Goal: Task Accomplishment & Management: Use online tool/utility

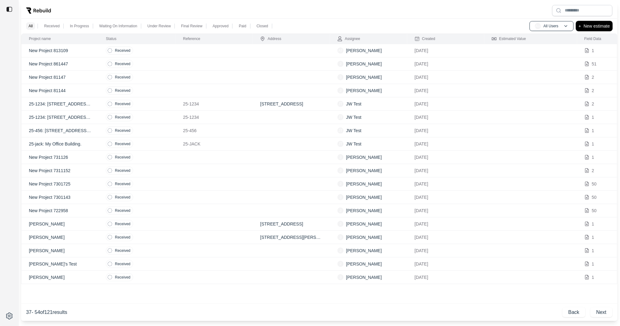
click at [590, 23] on p "New estimate" at bounding box center [597, 25] width 26 height 7
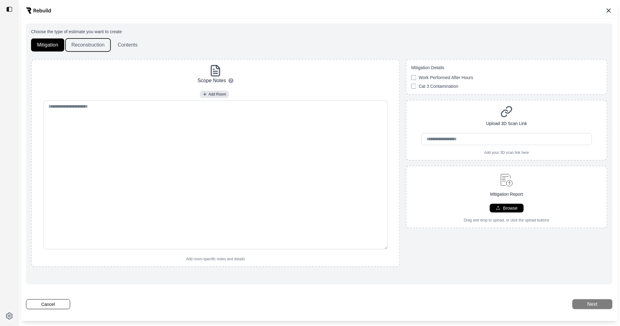
click at [79, 46] on button "Reconstruction" at bounding box center [88, 45] width 45 height 13
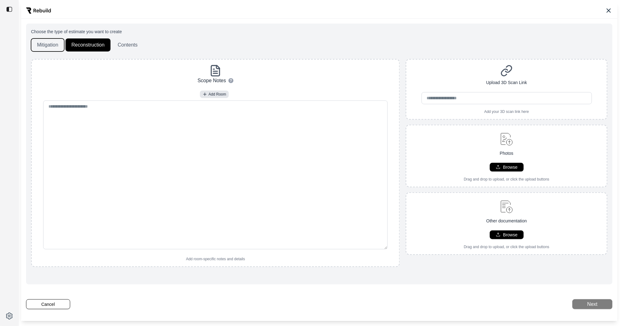
click at [57, 42] on button "Mitigation" at bounding box center [47, 45] width 33 height 13
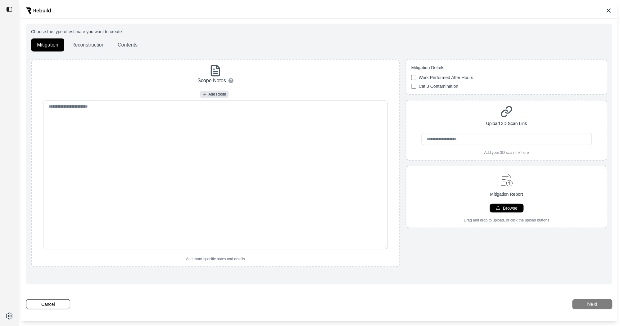
click at [85, 43] on button "Reconstruction" at bounding box center [88, 45] width 45 height 13
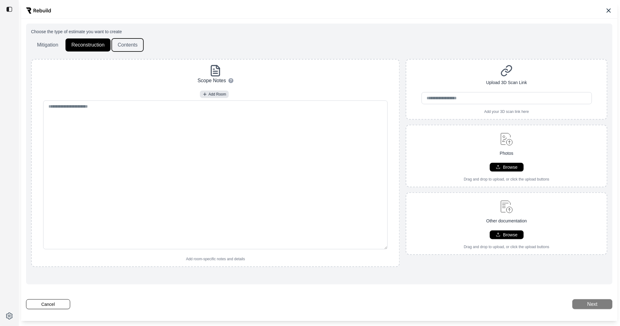
click at [130, 42] on button "Contents" at bounding box center [128, 45] width 32 height 13
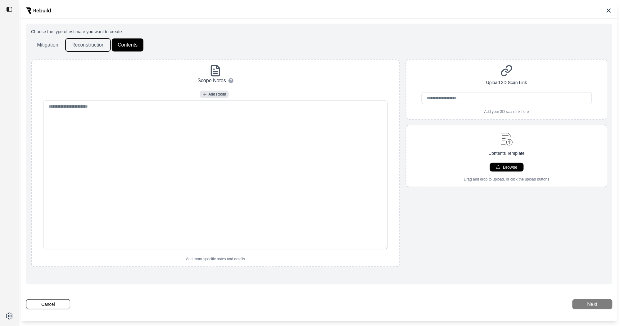
click at [78, 45] on button "Reconstruction" at bounding box center [88, 45] width 45 height 13
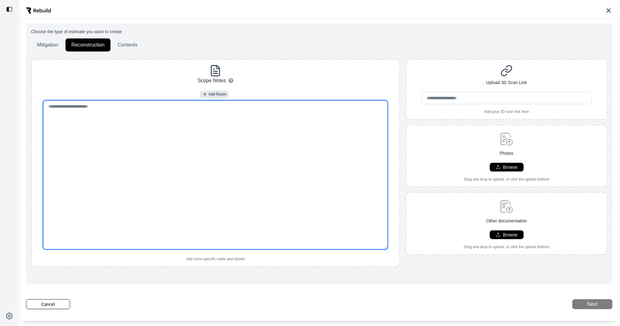
click at [99, 138] on textarea at bounding box center [215, 175] width 345 height 149
click at [176, 148] on textarea at bounding box center [215, 175] width 345 height 149
paste textarea "**********"
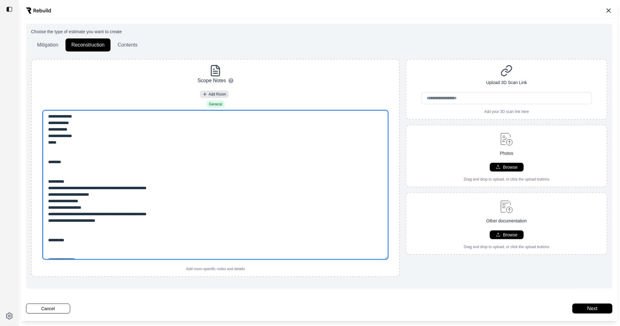
type textarea "**********"
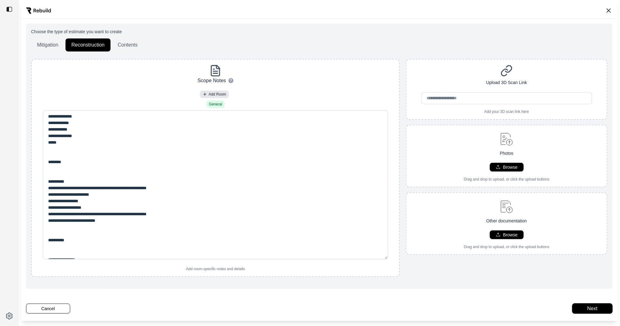
click at [589, 309] on button "Next" at bounding box center [593, 309] width 40 height 10
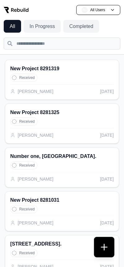
click at [105, 249] on button at bounding box center [104, 247] width 20 height 20
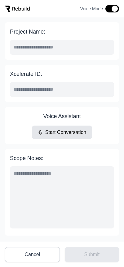
click at [33, 253] on button "Cancel" at bounding box center [32, 254] width 55 height 15
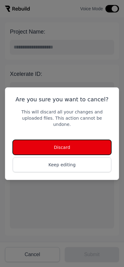
click at [103, 148] on button "Discard" at bounding box center [62, 147] width 99 height 15
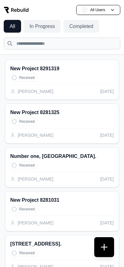
click at [102, 252] on button at bounding box center [104, 247] width 20 height 20
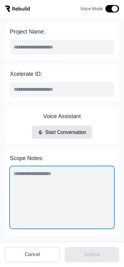
click at [47, 186] on textarea "Scope Notes:" at bounding box center [62, 197] width 104 height 62
type textarea "*"
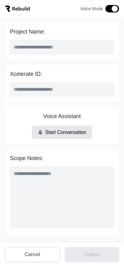
click at [73, 130] on button "Start Conversation" at bounding box center [62, 131] width 61 height 13
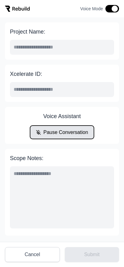
click at [61, 132] on button "Pause Conversation" at bounding box center [62, 131] width 64 height 13
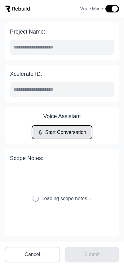
scroll to position [16, 0]
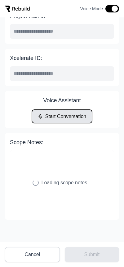
type input "**********"
type textarea "**********"
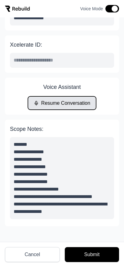
scroll to position [36, 0]
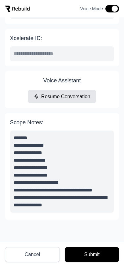
click at [92, 257] on button "Submit" at bounding box center [92, 254] width 54 height 15
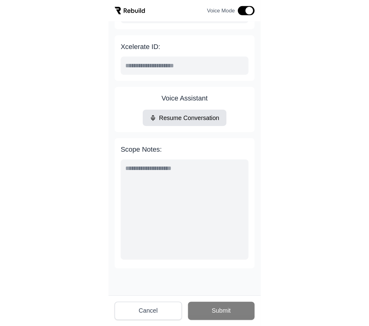
scroll to position [16, 0]
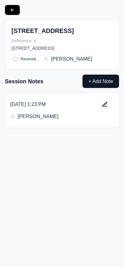
type input "**********"
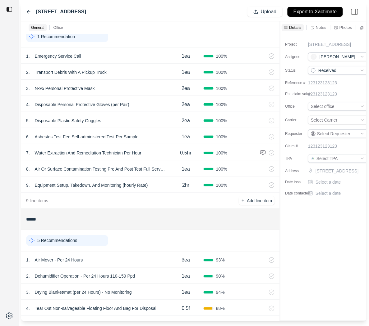
scroll to position [82, 0]
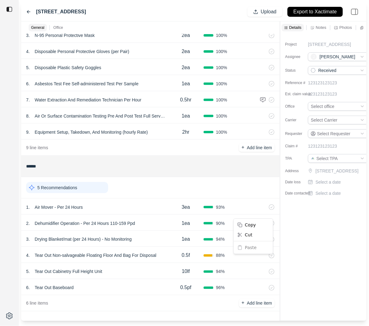
click at [173, 156] on html "1234 Main Street Upload Export to Xactimate General Office ******* 1 Recommenda…" at bounding box center [184, 163] width 369 height 326
click at [152, 207] on div "1 . Air Mover - Per 24 Hours" at bounding box center [97, 207] width 142 height 9
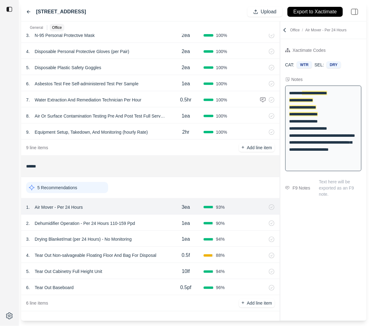
click at [153, 235] on div "3 . Drying Blanket/mat (per 24 Hours) - No Monitoring" at bounding box center [97, 239] width 142 height 9
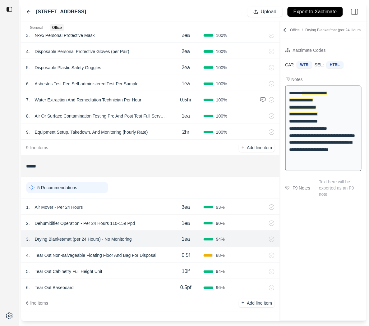
click at [160, 225] on div "2 . Dehumidifier Operation - Per 24 Hours 110-159 Ppd" at bounding box center [97, 223] width 142 height 9
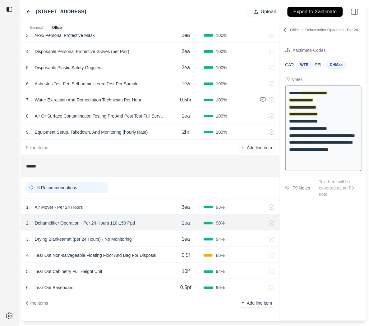
click at [165, 206] on div "1 . Air Mover - Per 24 Hours" at bounding box center [97, 207] width 142 height 9
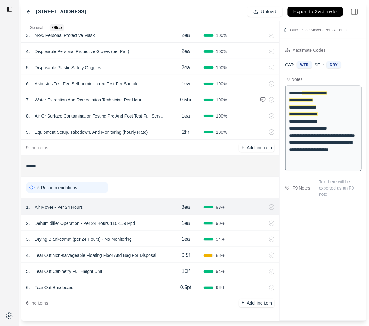
click at [161, 220] on div "2 . Dehumidifier Operation - Per 24 Hours 110-159 Ppd" at bounding box center [97, 223] width 142 height 9
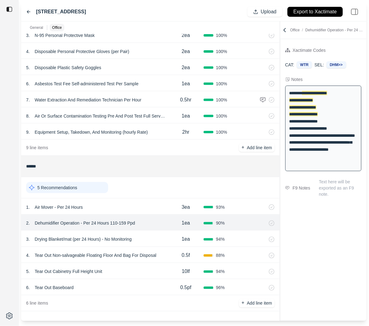
click at [154, 239] on div "3 . Drying Blanket/mat (per 24 Hours) - No Monitoring" at bounding box center [97, 239] width 142 height 9
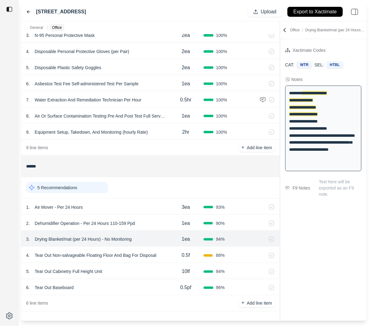
click at [170, 257] on div "0.5f" at bounding box center [185, 256] width 35 height 12
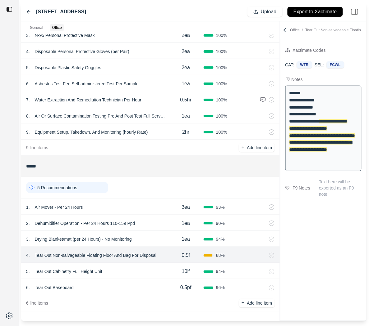
click at [163, 264] on div "5 . Tear Out Cabinetry Full Height Unit 10lf 94 %" at bounding box center [150, 271] width 258 height 16
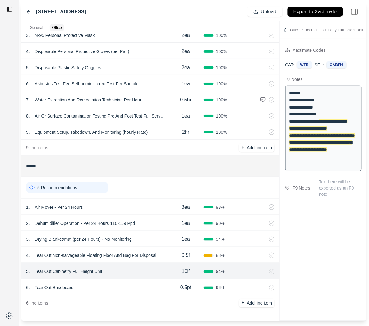
click at [126, 286] on div "6 . Tear Out Baseboard" at bounding box center [97, 288] width 142 height 9
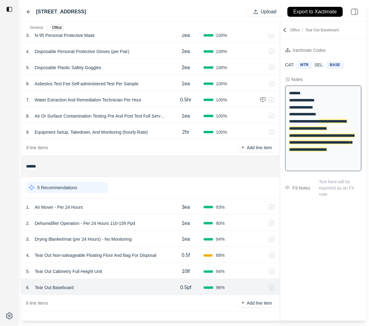
click at [88, 191] on div "5 Recommendations" at bounding box center [67, 187] width 82 height 11
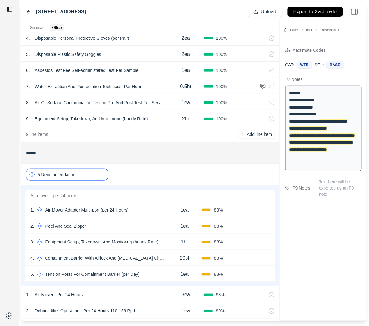
scroll to position [86, 0]
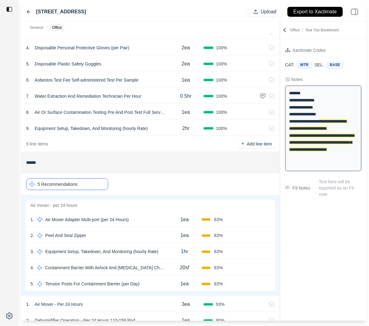
click at [161, 95] on div "7 . Water Extraction And Remediation Technician Per Hour" at bounding box center [97, 96] width 142 height 9
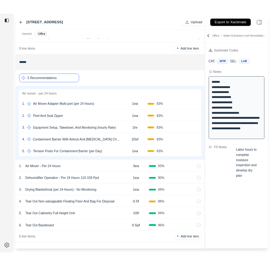
scroll to position [183, 0]
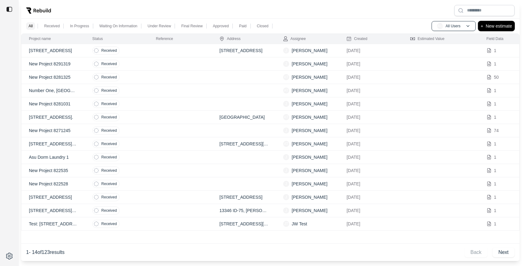
click at [486, 26] on p "New estimate" at bounding box center [498, 25] width 26 height 7
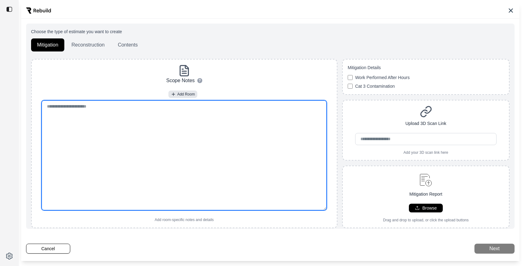
click at [157, 153] on textarea at bounding box center [184, 156] width 285 height 110
paste textarea "**********"
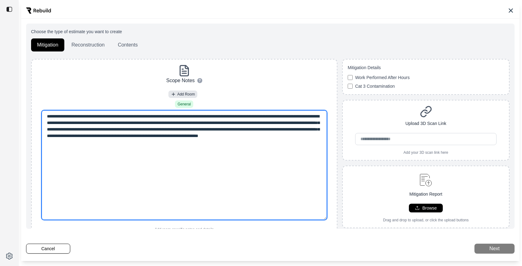
type textarea "**********"
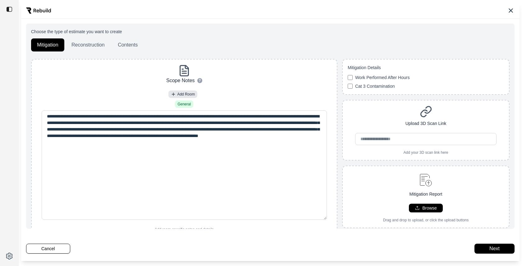
click at [312, 33] on p "Choose the type of estimate you want to create" at bounding box center [270, 32] width 478 height 6
click at [498, 253] on button "Next" at bounding box center [494, 249] width 40 height 10
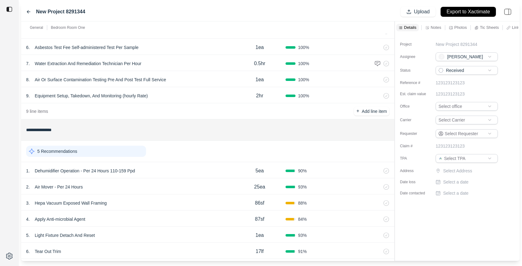
scroll to position [174, 0]
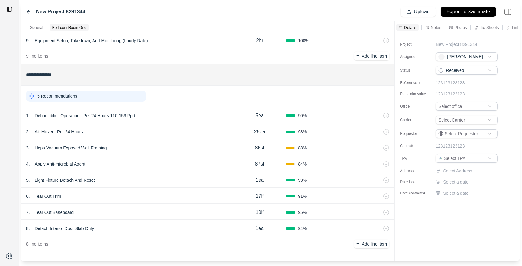
click at [128, 131] on div "2 . Air Mover - Per 24 Hours" at bounding box center [129, 132] width 207 height 9
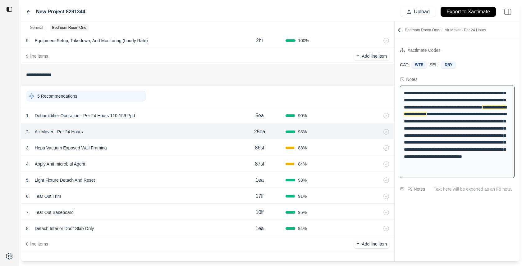
click at [171, 114] on div "1 . Dehumidifier Operation - Per 24 Hours 110-159 Ppd" at bounding box center [129, 116] width 207 height 9
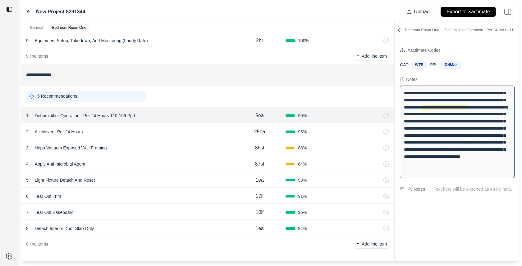
click at [201, 152] on div "3 . Hepa Vacuum Exposed Wall Framing 86sf 88 %" at bounding box center [207, 147] width 373 height 16
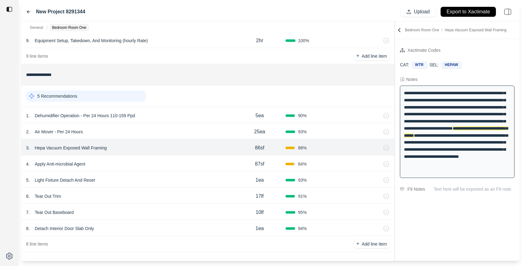
click at [203, 161] on div "4 . Apply Anti-microbial Agent" at bounding box center [129, 164] width 207 height 9
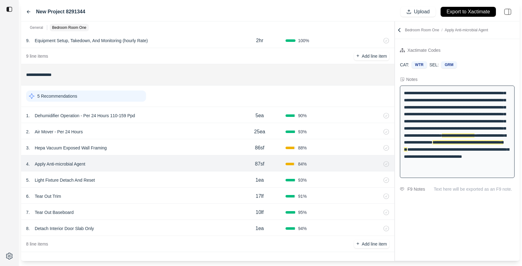
click at [207, 181] on div "5 . Light Fixture Detach And Reset" at bounding box center [129, 180] width 207 height 9
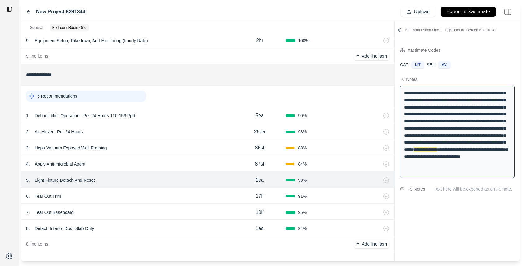
click at [209, 196] on div "6 . Tear Out Trim" at bounding box center [129, 196] width 207 height 9
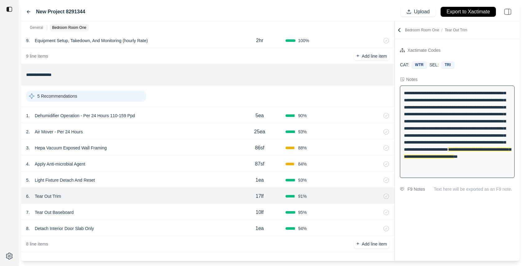
click at [203, 209] on div "7 . Tear Out Baseboard" at bounding box center [129, 212] width 207 height 9
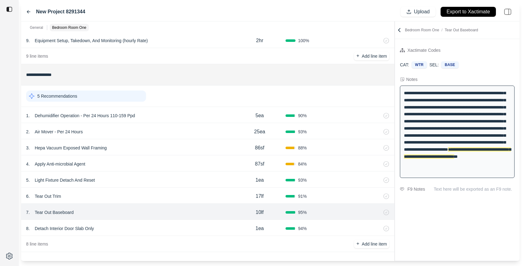
click at [203, 225] on div "8 . Detach Interior Door Slab Only" at bounding box center [129, 229] width 207 height 9
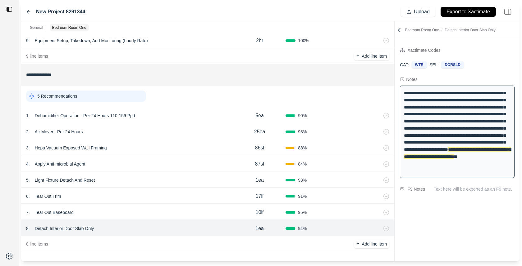
click at [487, 50] on h1 "Xactimate Codes" at bounding box center [457, 50] width 125 height 7
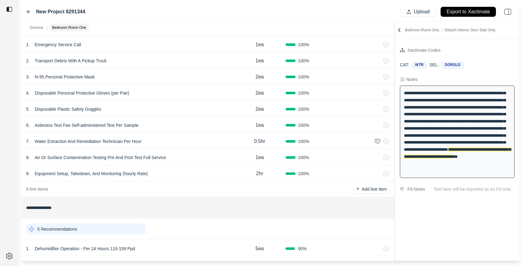
scroll to position [0, 0]
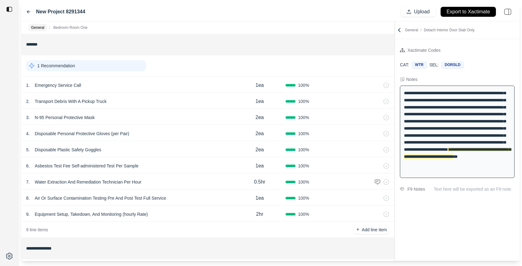
click at [397, 31] on icon at bounding box center [399, 30] width 6 height 6
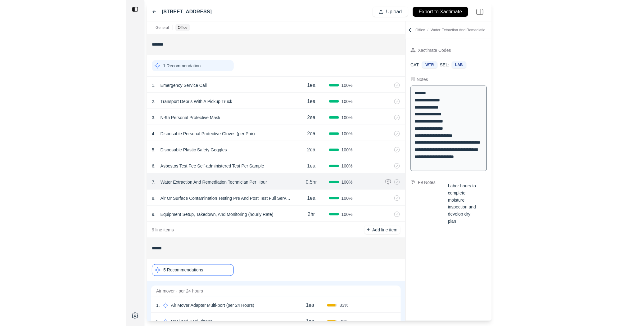
scroll to position [183, 0]
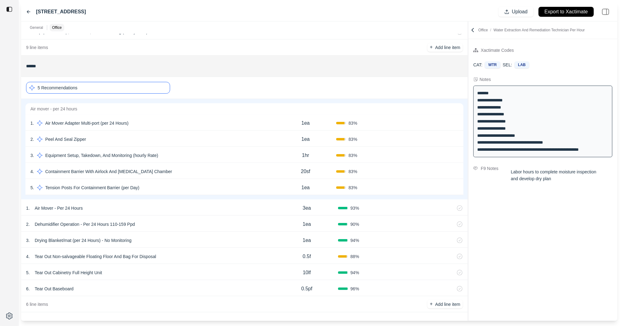
click at [104, 86] on div "5 Recommendations" at bounding box center [98, 88] width 144 height 12
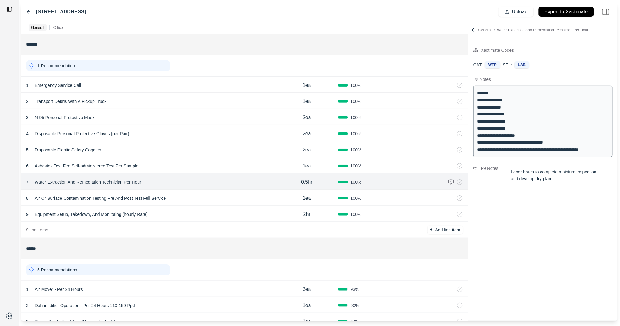
scroll to position [82, 0]
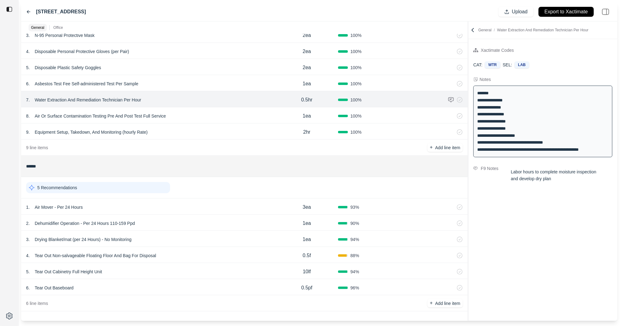
click at [175, 267] on div "5 . Tear Out Cabinetry Full Height Unit 10lf 94 %" at bounding box center [244, 271] width 447 height 16
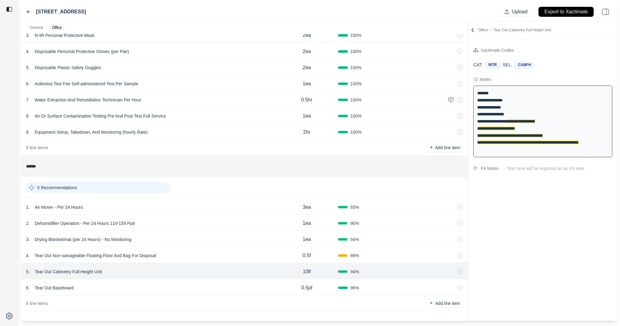
click at [207, 242] on div "3 . Drying Blanket/mat (per 24 Hours) - No Monitoring" at bounding box center [151, 239] width 250 height 9
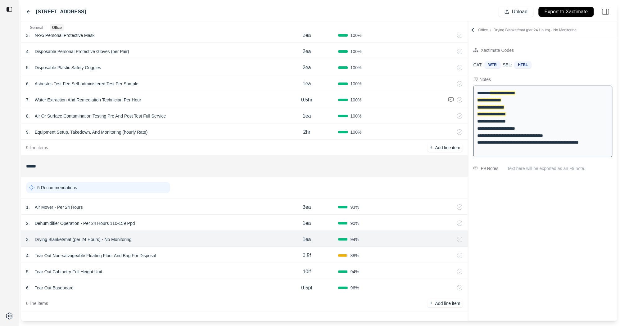
click at [213, 220] on div "2 . Dehumidifier Operation - Per 24 Hours 110-159 Ppd" at bounding box center [151, 223] width 250 height 9
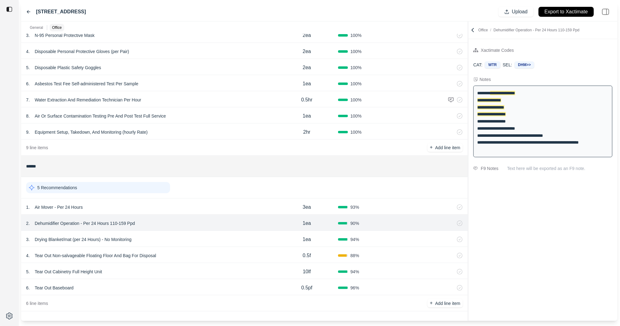
click at [194, 262] on div "4 . Tear Out Non-salvageable Floating Floor And Bag For Disposal 0.5f 88 %" at bounding box center [244, 255] width 447 height 16
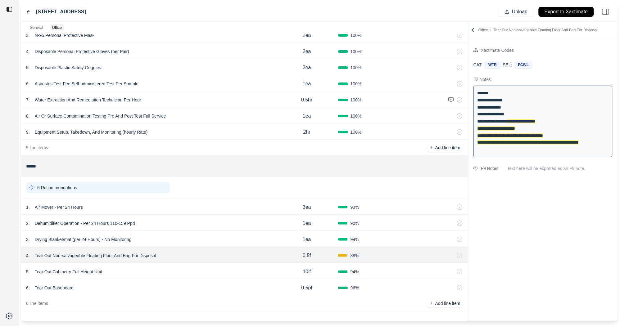
click at [189, 291] on div "6 . Tear Out Baseboard" at bounding box center [151, 288] width 250 height 9
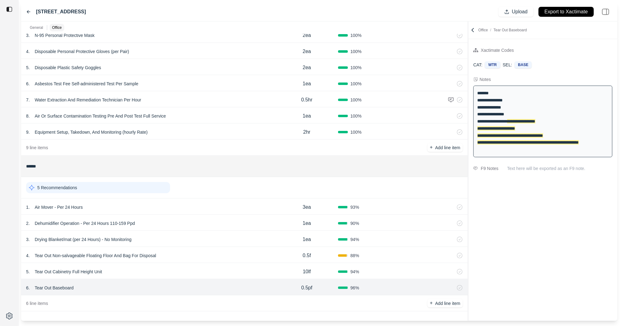
click at [208, 270] on div "5 . Tear Out Cabinetry Full Height Unit" at bounding box center [151, 272] width 250 height 9
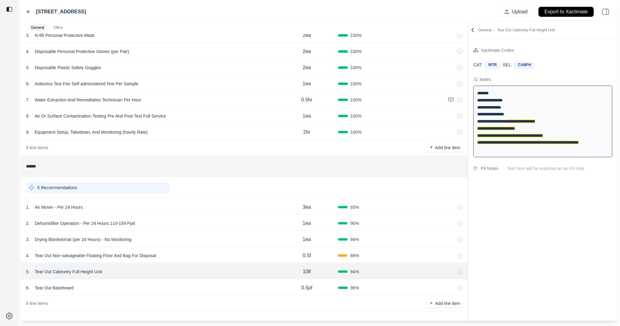
click at [166, 235] on div "3 . Drying Blanket/mat (per 24 Hours) - No Monitoring" at bounding box center [151, 239] width 250 height 9
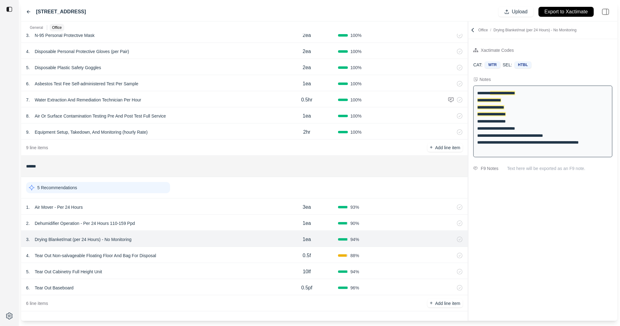
click at [178, 222] on div "2 . Dehumidifier Operation - Per 24 Hours 110-159 Ppd" at bounding box center [151, 223] width 250 height 9
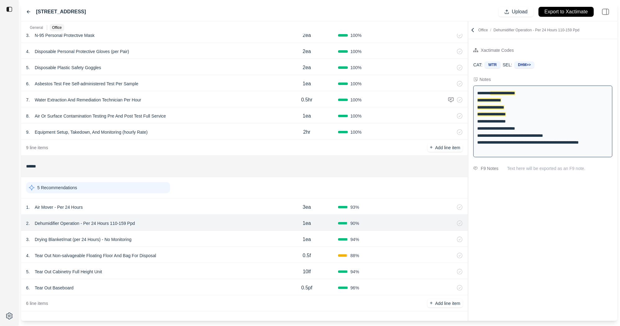
click at [182, 209] on div "1 . Air Mover - Per 24 Hours" at bounding box center [151, 207] width 250 height 9
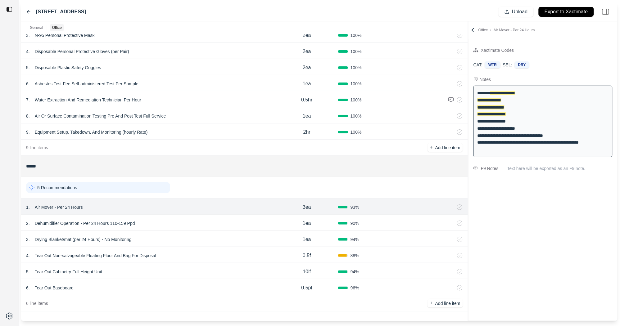
click at [126, 185] on div "5 Recommendations" at bounding box center [98, 187] width 144 height 11
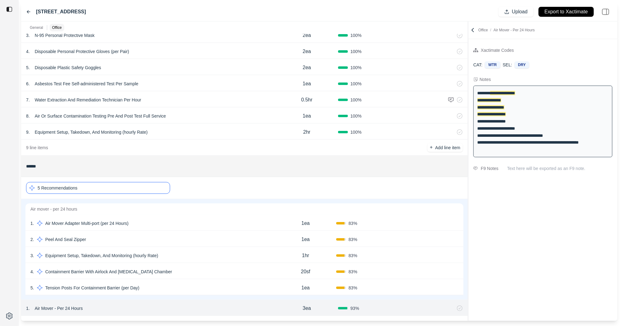
click at [193, 219] on div "1 . Air Mover Adapter Multi-port (per 24 Hours) 1ea 83 % Confirm" at bounding box center [244, 223] width 438 height 16
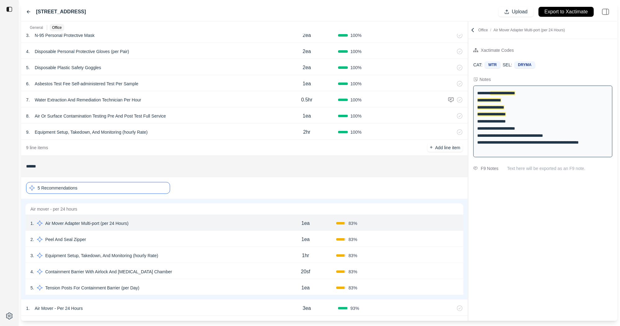
click at [203, 239] on div "2 . Peel And Seal Zipper" at bounding box center [152, 239] width 245 height 9
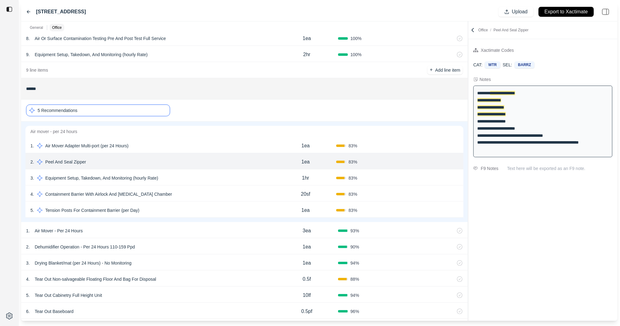
scroll to position [184, 0]
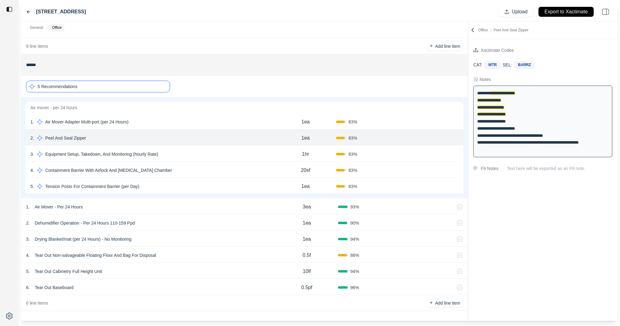
click at [196, 191] on div "5 . Tension Posts For Containment Barrier (per Day)" at bounding box center [152, 186] width 245 height 9
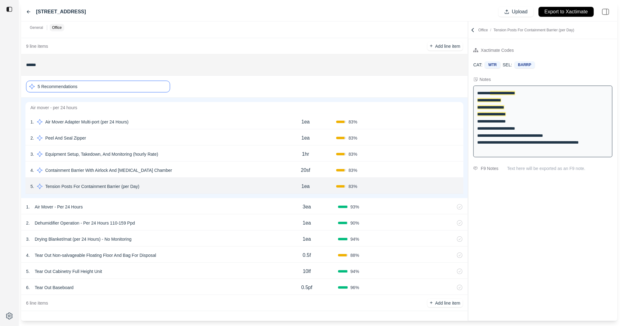
click at [93, 90] on div "5 Recommendations" at bounding box center [98, 87] width 144 height 12
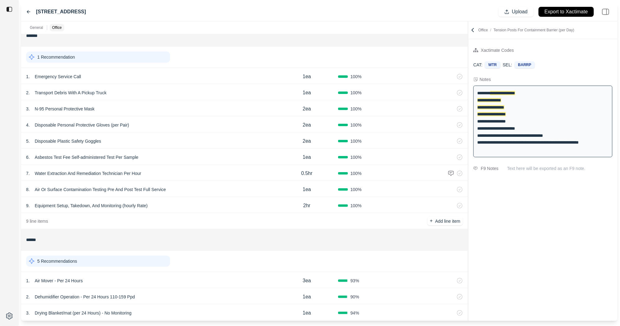
scroll to position [0, 0]
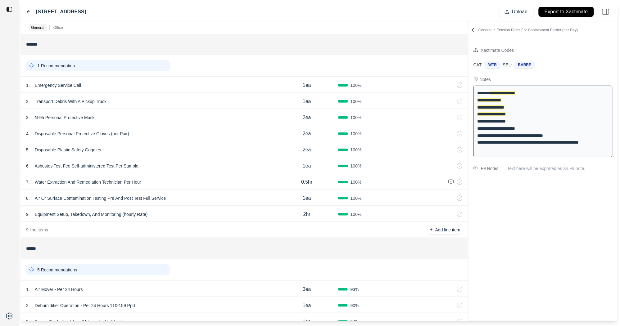
click at [368, 29] on icon at bounding box center [473, 30] width 6 height 6
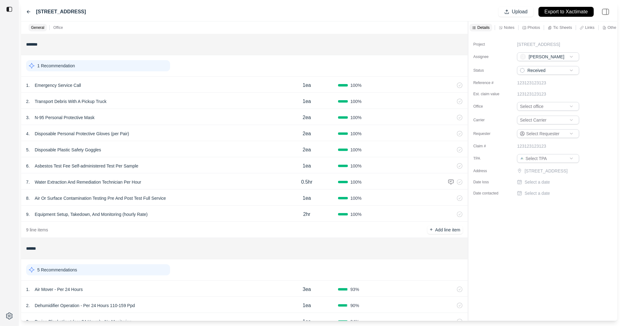
click at [30, 12] on icon at bounding box center [28, 11] width 5 height 5
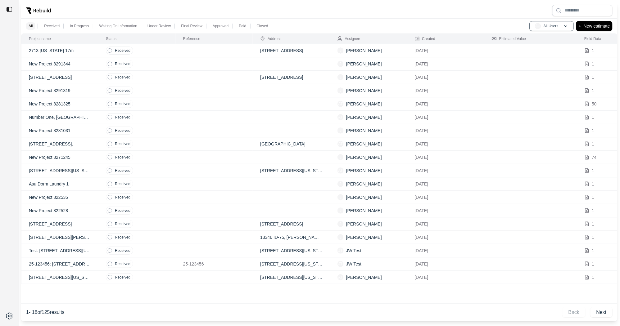
click at [180, 48] on td at bounding box center [214, 50] width 77 height 13
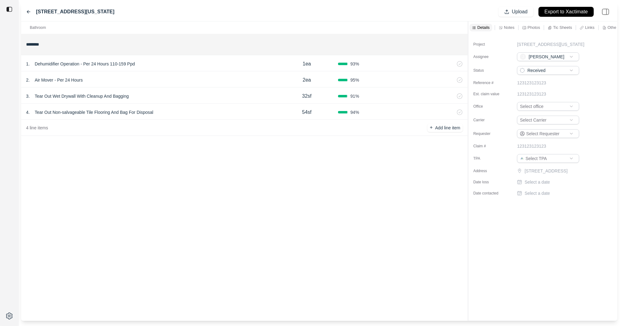
click at [180, 113] on div "4 . Tear Out Non-salvageable Tile Flooring And Bag For Disposal" at bounding box center [151, 112] width 250 height 9
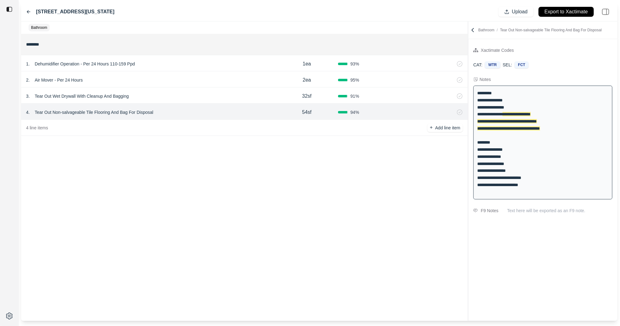
click at [180, 92] on div "3 . Tear Out Wet Drywall With Cleanup And Bagging" at bounding box center [151, 96] width 250 height 9
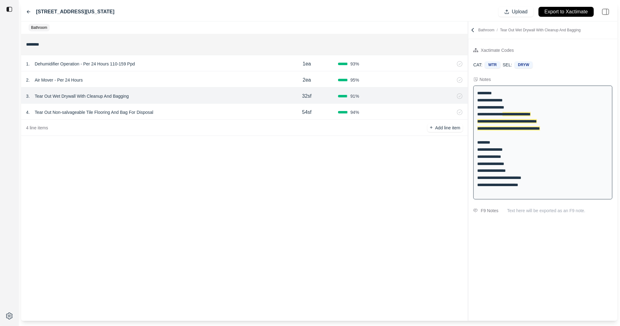
click at [215, 79] on div "2 . Air Mover - Per 24 Hours" at bounding box center [151, 80] width 250 height 9
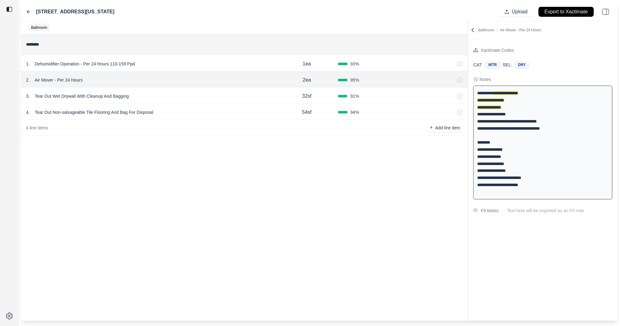
click at [212, 68] on div "1 . Dehumidifier Operation - Per 24 Hours 110-159 Ppd" at bounding box center [151, 64] width 250 height 9
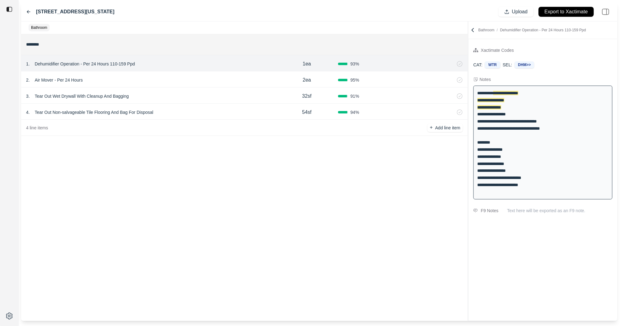
click at [30, 11] on icon at bounding box center [28, 11] width 5 height 5
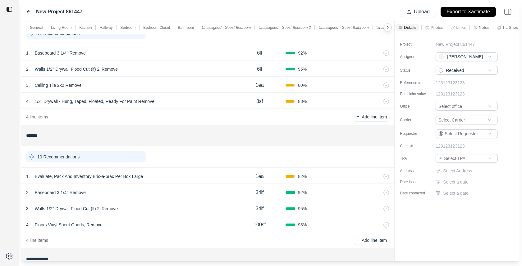
scroll to position [388, 0]
click at [131, 196] on div "2 . Baseboard 3 1/4'' Remove 34lf 92 %" at bounding box center [207, 191] width 373 height 16
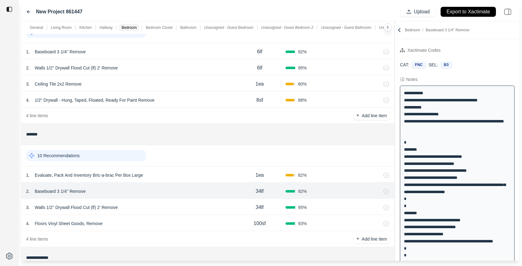
click at [192, 183] on div "2 . Baseboard 3 1/4'' Remove 34lf 92 %" at bounding box center [207, 191] width 373 height 16
click at [197, 172] on div "1 . Evaluate, Pack And Inventory Bric-a-brac Per Box Large" at bounding box center [129, 175] width 207 height 9
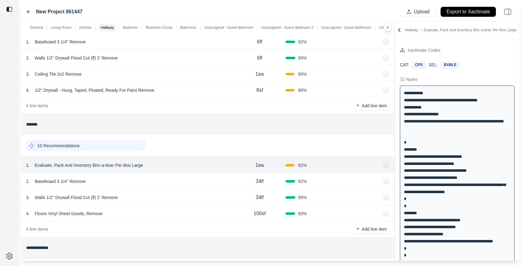
scroll to position [396, 0]
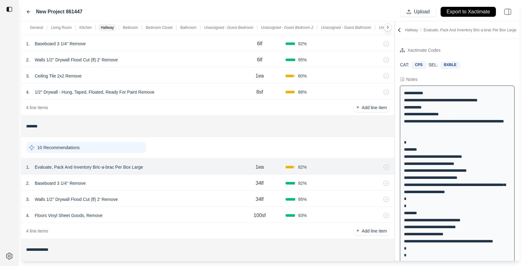
click at [144, 171] on div "1 . Evaluate, Pack And Inventory Bric-a-brac Per Box Large 1ea 82 %" at bounding box center [207, 167] width 373 height 16
click at [145, 183] on div "2 . Baseboard 3 1/4'' Remove" at bounding box center [129, 183] width 207 height 9
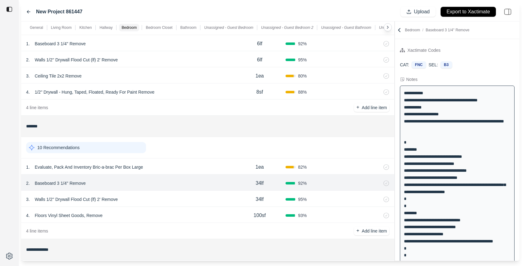
click at [172, 200] on div "3 . Walls 1/2'' Drywall Flood Cut (lf) 2' Remove" at bounding box center [129, 199] width 207 height 9
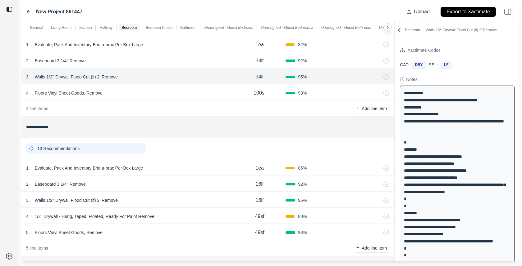
scroll to position [520, 0]
click at [172, 180] on div "2 . Baseboard 3 1/4'' Remove" at bounding box center [129, 183] width 207 height 9
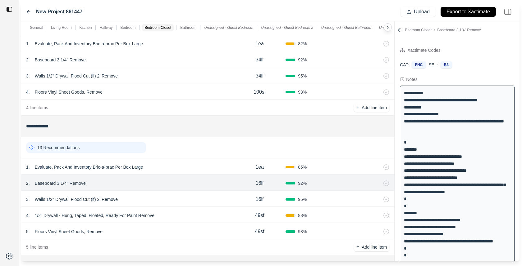
click at [170, 195] on div "3 . Walls 1/2'' Drywall Flood Cut (lf) 2' Remove" at bounding box center [129, 199] width 207 height 9
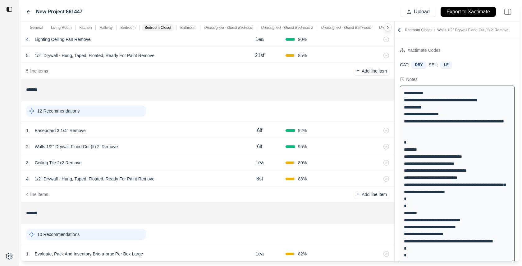
scroll to position [53, 0]
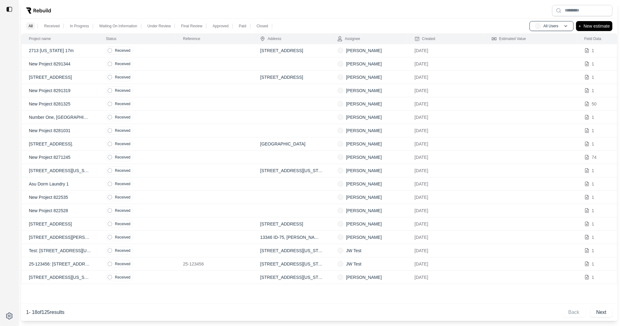
click at [225, 57] on td at bounding box center [214, 63] width 77 height 13
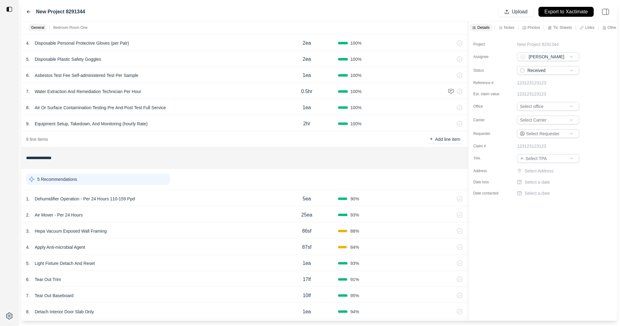
scroll to position [115, 0]
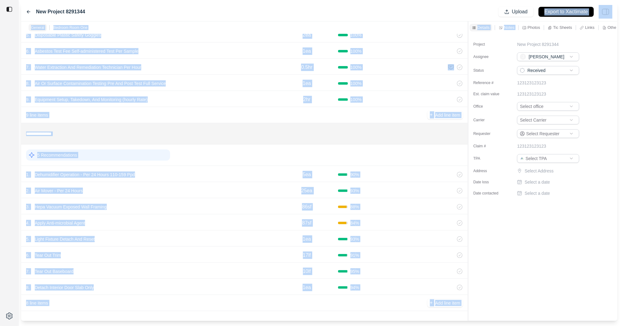
drag, startPoint x: 527, startPoint y: 25, endPoint x: 552, endPoint y: 11, distance: 28.5
click at [552, 11] on div "**********" at bounding box center [319, 161] width 597 height 319
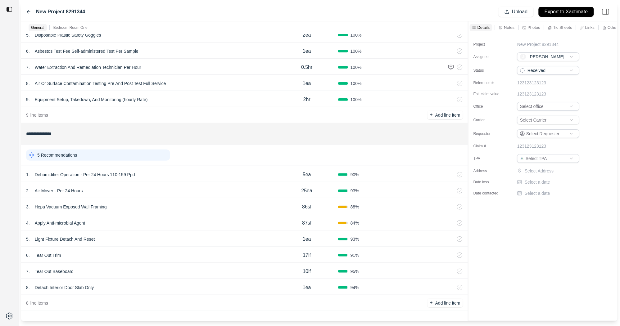
click at [123, 11] on div "New Project 8291344 Upload Export to Xactimate" at bounding box center [319, 11] width 597 height 19
click at [143, 155] on div "5 Recommendations" at bounding box center [98, 155] width 144 height 11
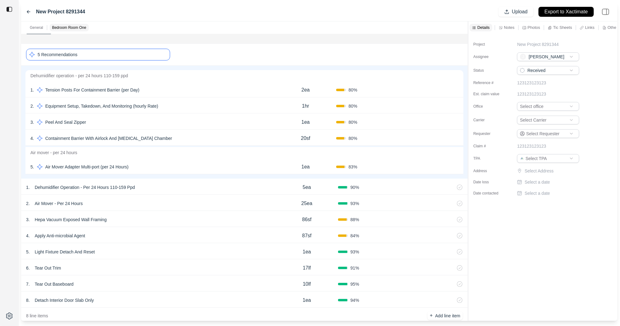
scroll to position [194, 0]
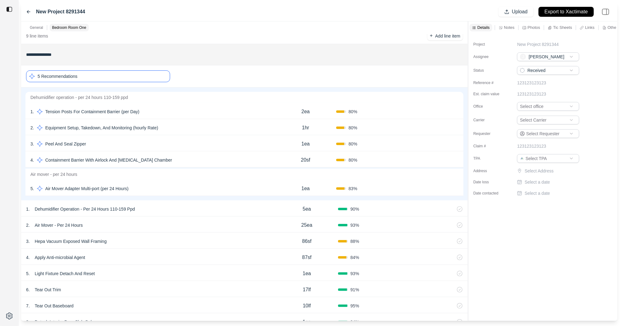
click at [92, 80] on div "5 Recommendations" at bounding box center [98, 77] width 144 height 12
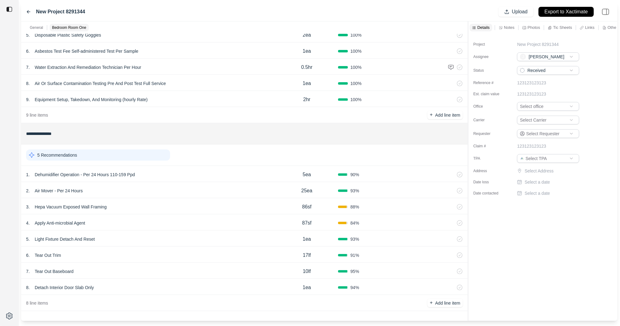
scroll to position [115, 0]
click at [29, 9] on icon at bounding box center [28, 11] width 5 height 5
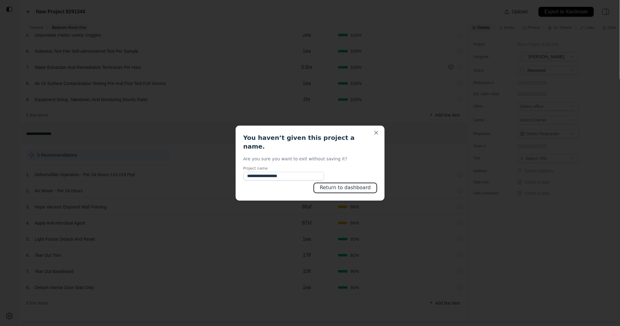
click at [345, 183] on button "Return to dashboard" at bounding box center [345, 188] width 63 height 10
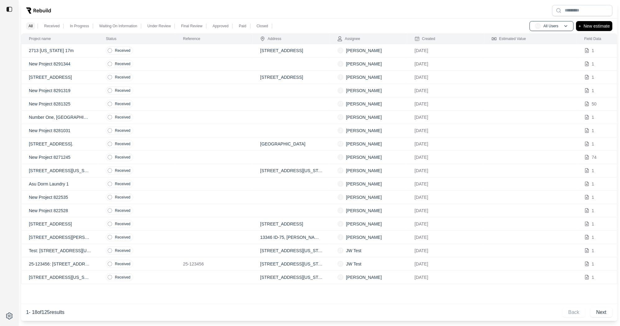
click at [183, 50] on td at bounding box center [214, 50] width 77 height 13
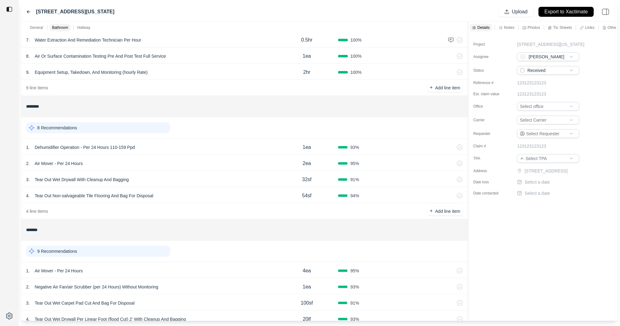
scroll to position [165, 0]
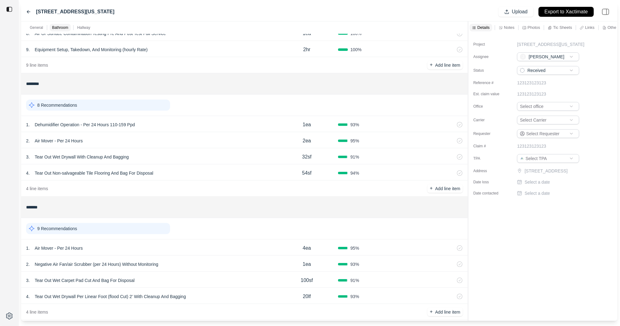
click at [236, 131] on div "1 . Dehumidifier Operation - Per 24 Hours 110-159 Ppd 1ea 93 %" at bounding box center [244, 124] width 447 height 16
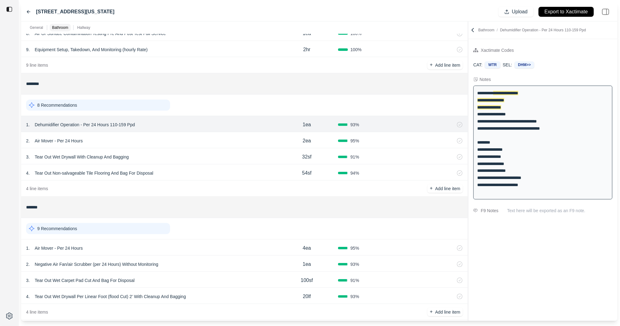
click at [237, 140] on div "2 . Air Mover - Per 24 Hours" at bounding box center [151, 141] width 250 height 9
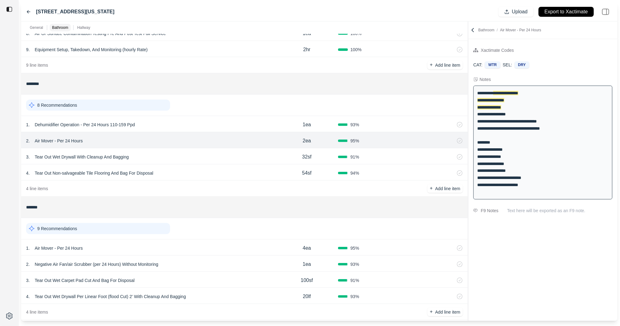
click at [240, 153] on div "3 . Tear Out Wet Drywall With Cleanup And Bagging" at bounding box center [151, 157] width 250 height 9
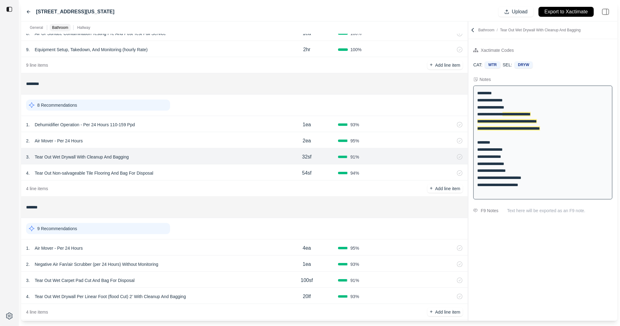
click at [248, 177] on div "4 . Tear Out Non-salvageable Tile Flooring And Bag For Disposal" at bounding box center [151, 173] width 250 height 9
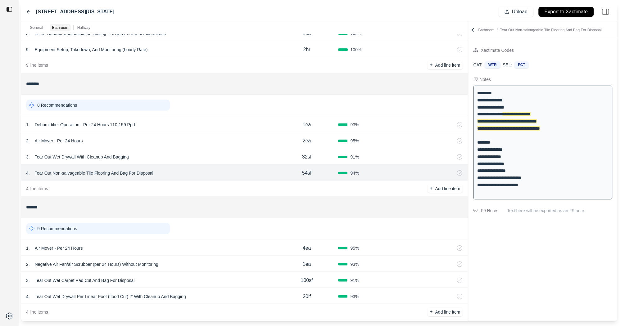
scroll to position [174, 0]
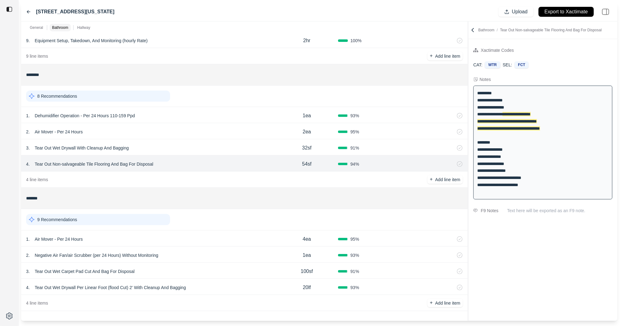
click at [171, 188] on div "*******" at bounding box center [244, 198] width 447 height 21
click at [28, 12] on icon at bounding box center [28, 12] width 3 height 3
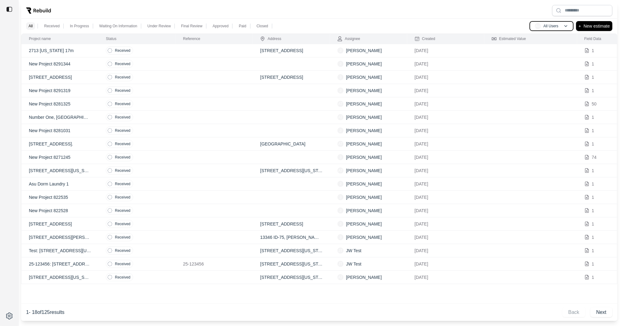
click at [555, 29] on div "AU All Users" at bounding box center [547, 26] width 24 height 6
click at [502, 16] on div at bounding box center [319, 10] width 597 height 16
click at [255, 92] on td at bounding box center [291, 90] width 77 height 13
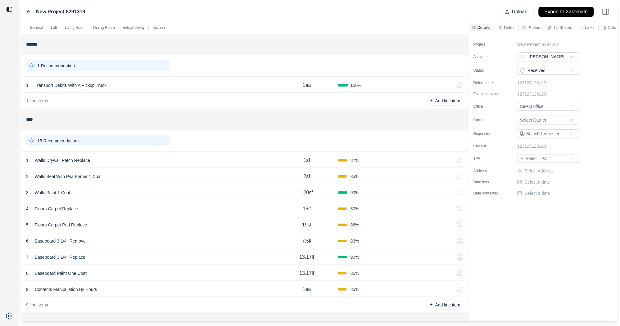
click at [30, 14] on div "New Project 8291319" at bounding box center [55, 11] width 59 height 7
click at [28, 12] on icon at bounding box center [28, 12] width 3 height 3
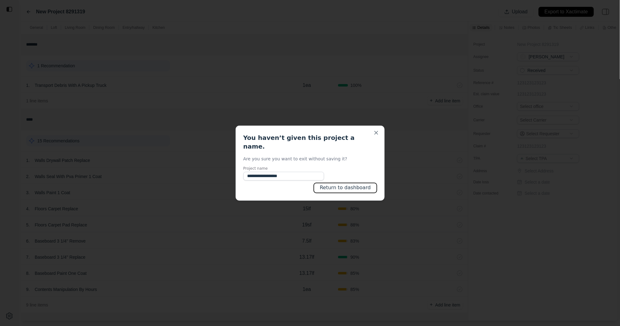
click at [344, 184] on button "Return to dashboard" at bounding box center [345, 188] width 63 height 10
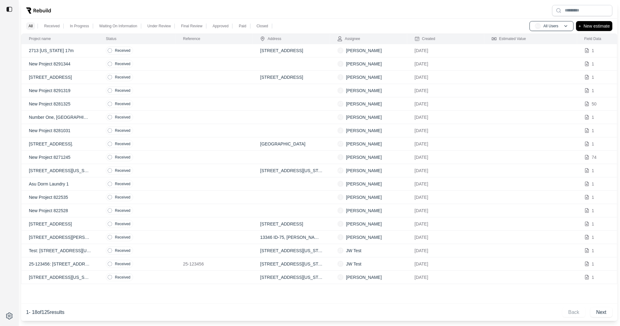
click at [86, 79] on p "1234 Main Street" at bounding box center [60, 77] width 62 height 6
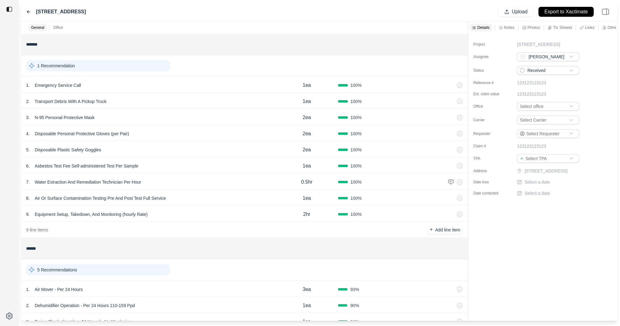
click at [542, 118] on html "1234 Main Street Upload Export to Xactimate General Office ******* 1 Recommenda…" at bounding box center [310, 163] width 620 height 326
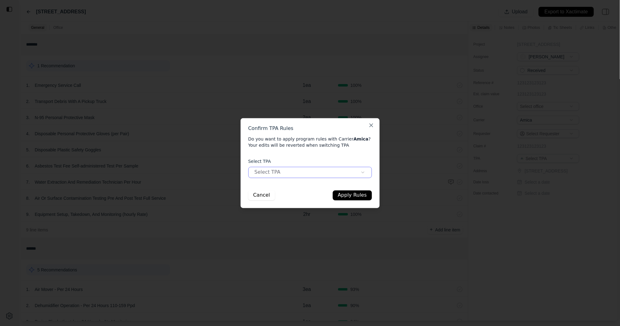
click at [329, 167] on body "1234 Main Street Upload Export to Xactimate General Office ******* 1 Recommenda…" at bounding box center [310, 163] width 620 height 326
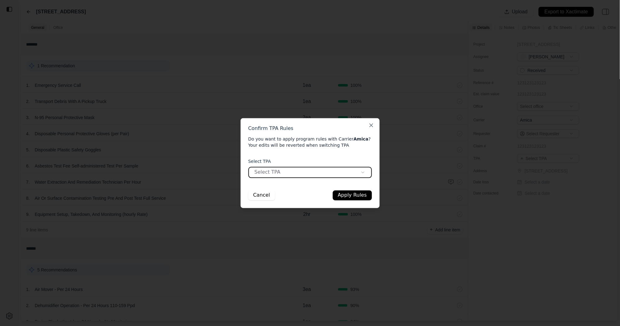
click at [266, 195] on body "1234 Main Street Upload Export to Xactimate General Office ******* 1 Recommenda…" at bounding box center [310, 163] width 620 height 326
click at [268, 195] on button "Cancel" at bounding box center [261, 196] width 27 height 10
